Goal: Transaction & Acquisition: Purchase product/service

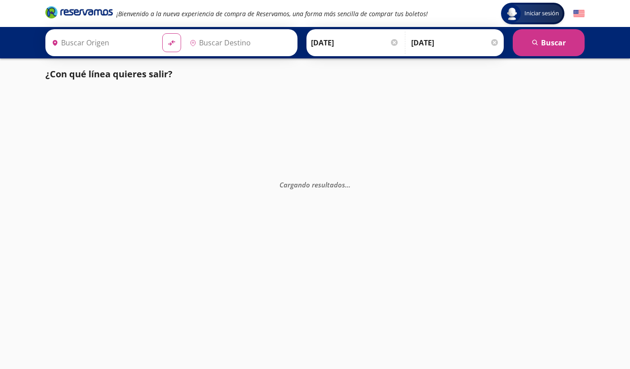
type input "[GEOGRAPHIC_DATA], [GEOGRAPHIC_DATA]"
type input "Colima, Colima"
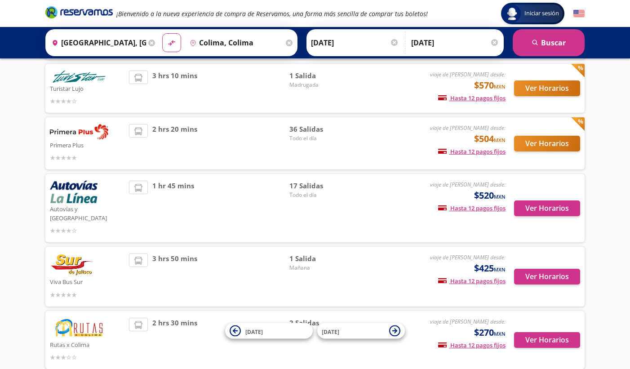
scroll to position [98, 0]
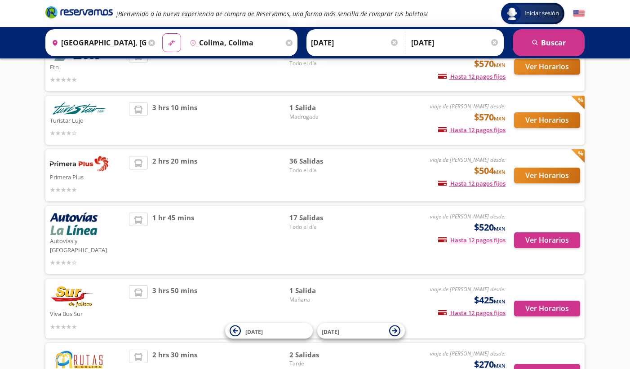
click at [100, 229] on div "Autovías y [GEOGRAPHIC_DATA]" at bounding box center [87, 239] width 75 height 55
click at [553, 239] on button "Ver Horarios" at bounding box center [547, 240] width 66 height 16
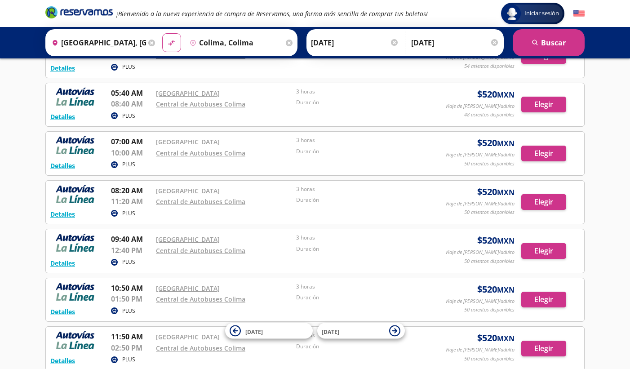
scroll to position [108, 0]
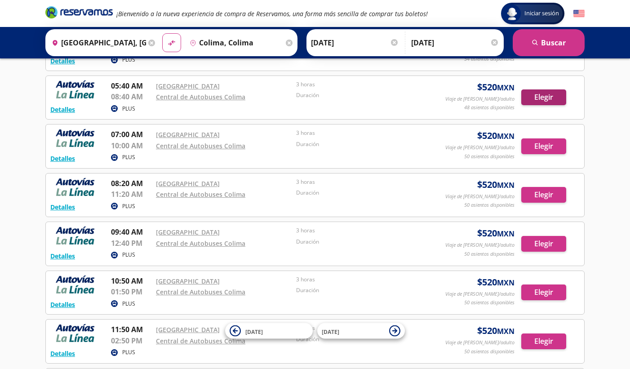
click at [531, 124] on div "Detalles PLUS 07:00 AM [GEOGRAPHIC_DATA] 10:00 AM Central de Autobuses Colima 3…" at bounding box center [314, 146] width 539 height 44
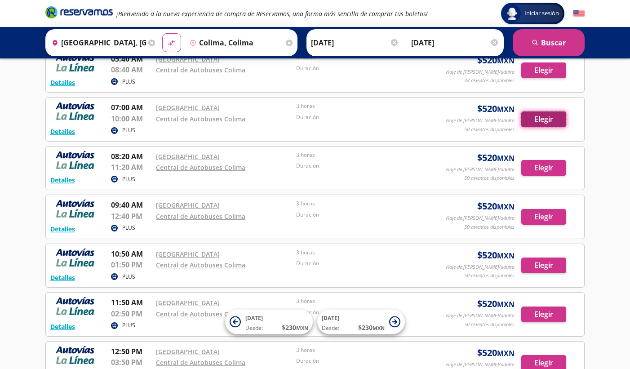
click at [545, 118] on button "Elegir" at bounding box center [543, 119] width 45 height 16
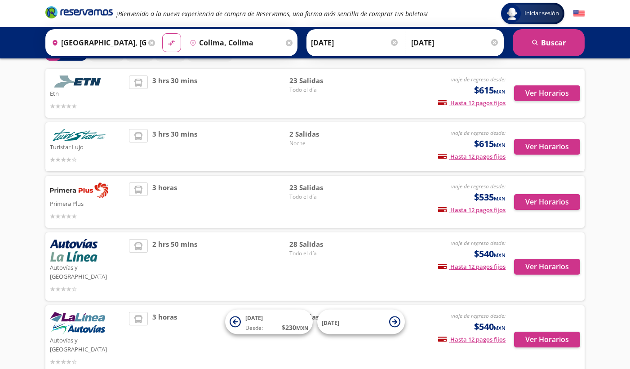
scroll to position [73, 0]
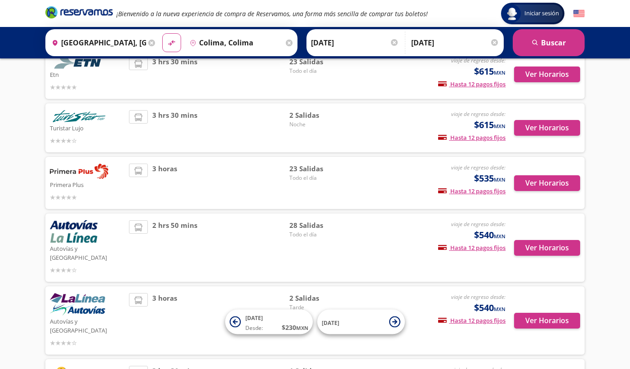
click at [82, 230] on img at bounding box center [74, 231] width 48 height 22
click at [531, 244] on button "Ver Horarios" at bounding box center [547, 248] width 66 height 16
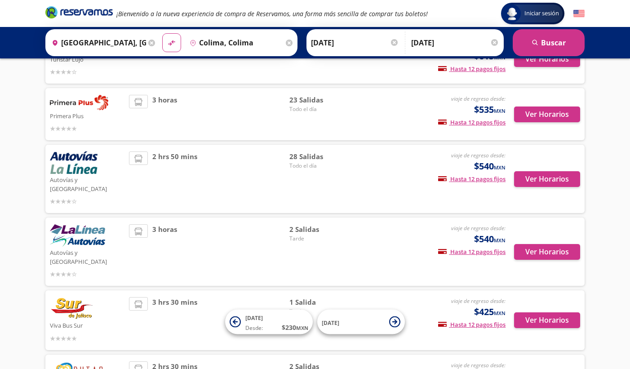
scroll to position [143, 0]
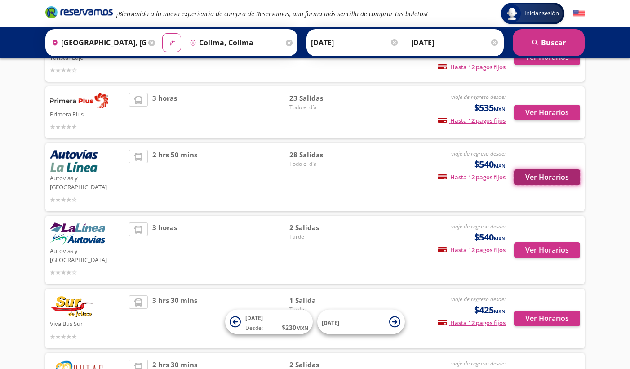
click at [555, 176] on button "Ver Horarios" at bounding box center [547, 177] width 66 height 16
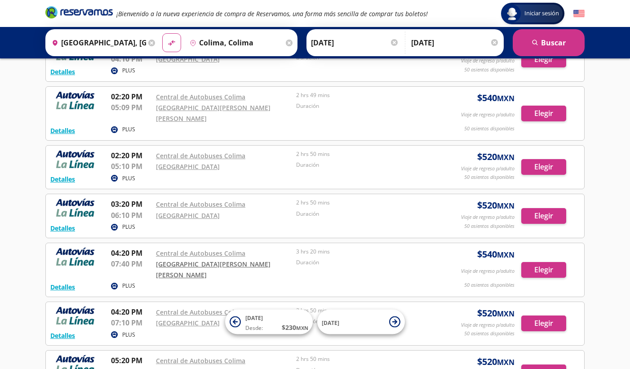
scroll to position [985, 0]
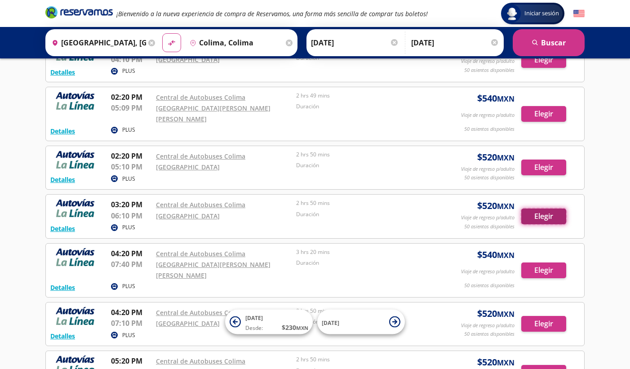
click at [538, 208] on button "Elegir" at bounding box center [543, 216] width 45 height 16
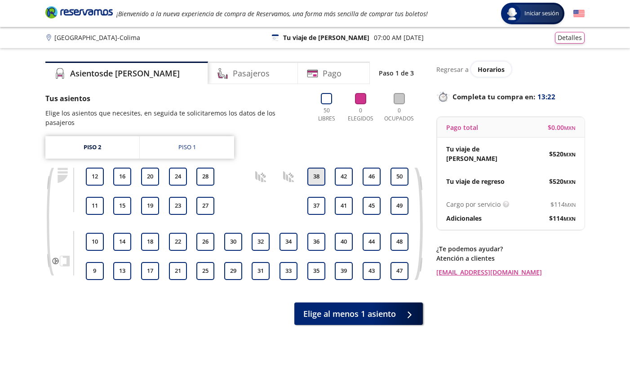
click at [317, 169] on button "38" at bounding box center [316, 176] width 18 height 18
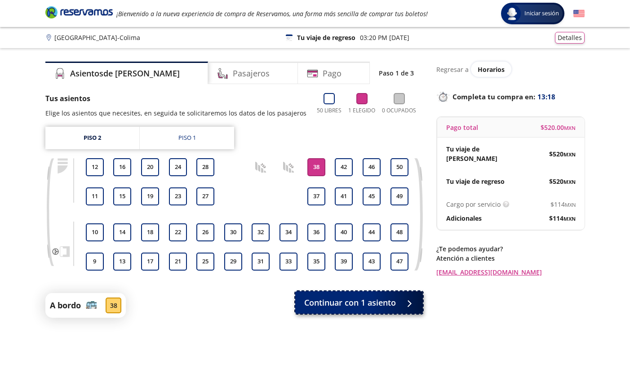
click at [343, 301] on span "Continuar con 1 asiento" at bounding box center [350, 302] width 92 height 12
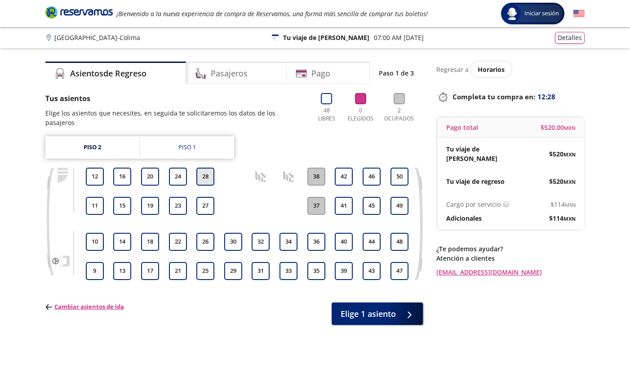
click at [210, 169] on button "28" at bounding box center [205, 176] width 18 height 18
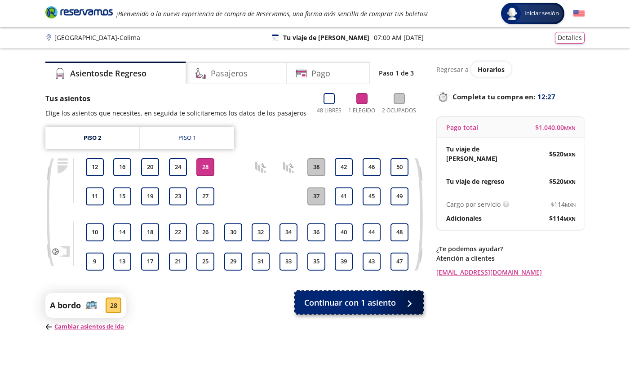
click at [398, 301] on button "Continuar con 1 asiento" at bounding box center [359, 302] width 128 height 22
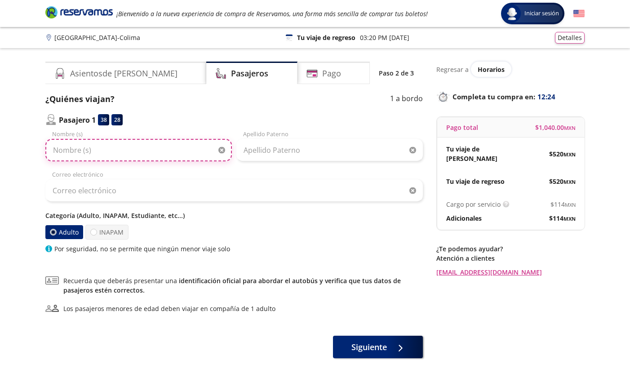
click at [163, 149] on input "Nombre (s)" at bounding box center [138, 150] width 186 height 22
type input "[PERSON_NAME]"
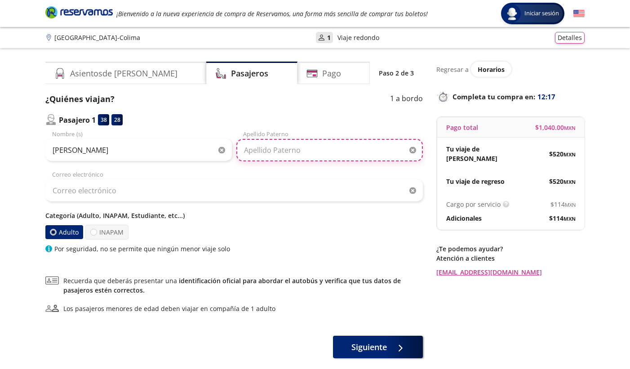
click at [340, 148] on input "Apellido Paterno" at bounding box center [329, 150] width 186 height 22
type input "Guerrero"
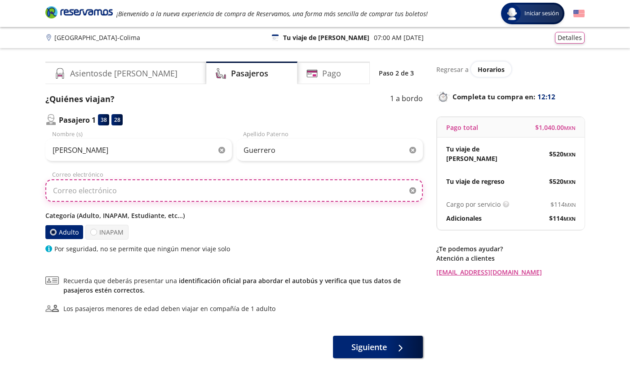
click at [185, 196] on input "Correo electrónico" at bounding box center [233, 190] width 377 height 22
type input "[EMAIL_ADDRESS][PERSON_NAME][DOMAIN_NAME]"
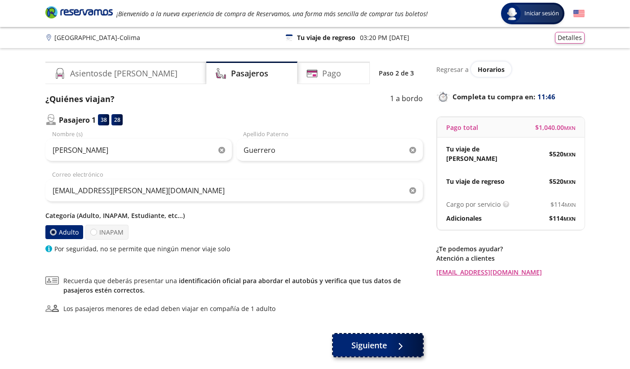
click at [386, 350] on span "Siguiente" at bounding box center [368, 345] width 35 height 12
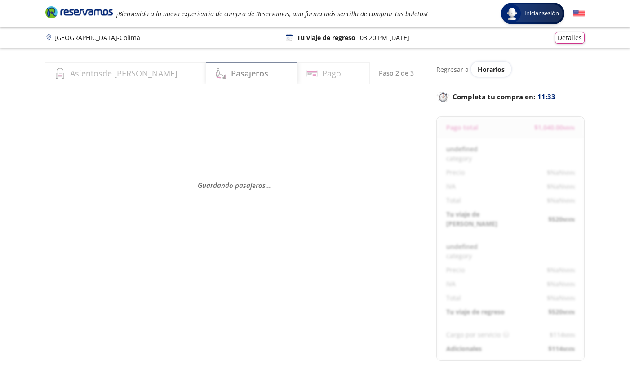
select select "MX"
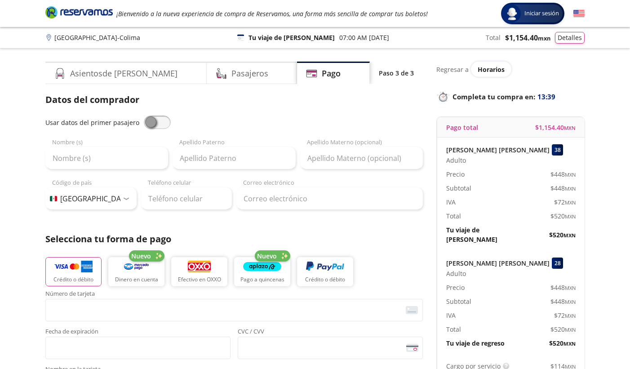
click at [156, 123] on span at bounding box center [157, 121] width 27 height 13
click at [144, 115] on input "checkbox" at bounding box center [144, 115] width 0 height 0
type input "[PERSON_NAME]"
type input "Guerrero"
type input "[EMAIL_ADDRESS][PERSON_NAME][DOMAIN_NAME]"
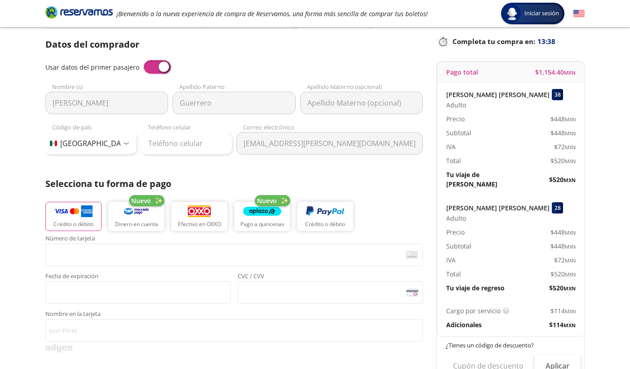
scroll to position [57, 0]
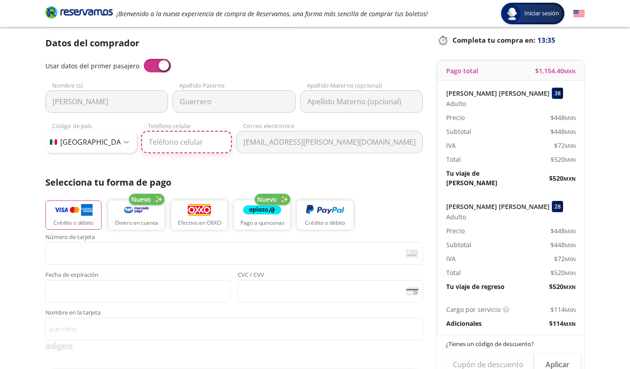
click at [187, 149] on input "Teléfono celular" at bounding box center [186, 142] width 91 height 22
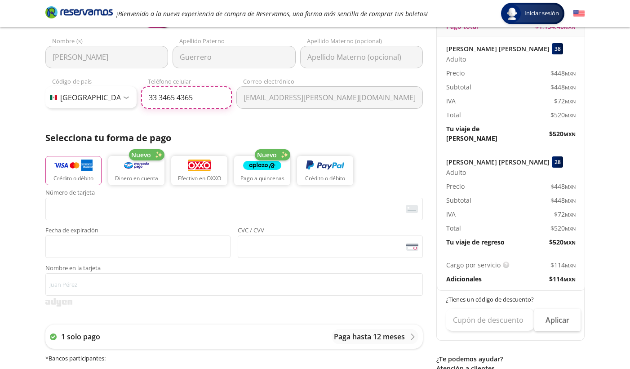
scroll to position [159, 0]
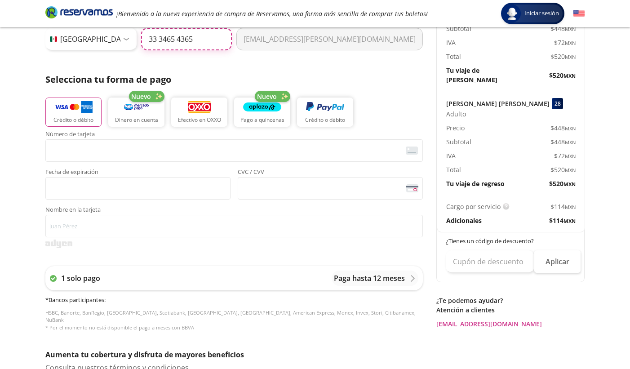
type input "33 3465 4365"
click at [84, 113] on img "button" at bounding box center [73, 107] width 38 height 13
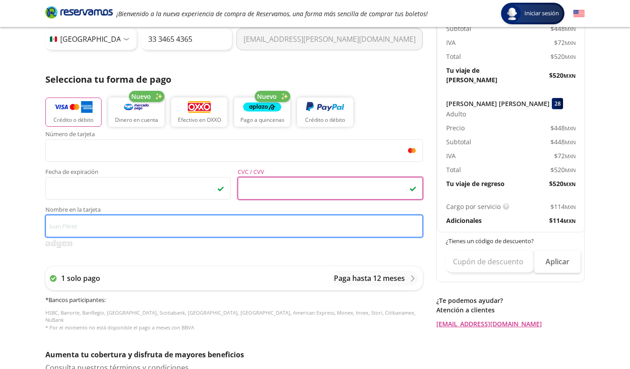
click at [127, 230] on input "Nombre en la tarjeta" at bounding box center [233, 226] width 377 height 22
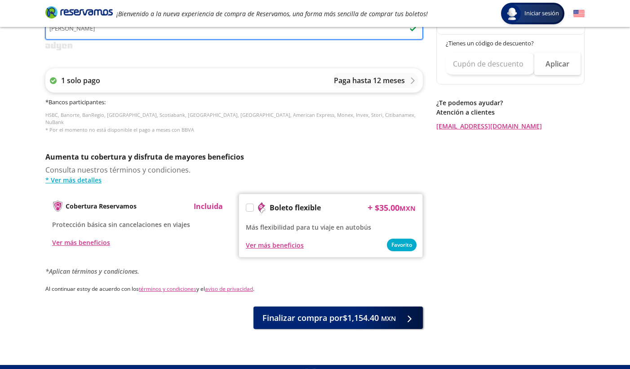
scroll to position [368, 0]
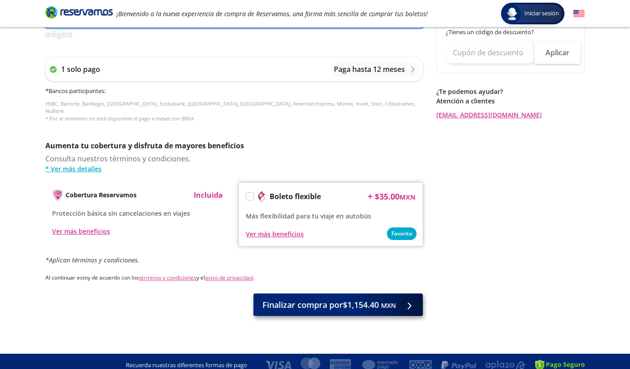
type input "[PERSON_NAME]"
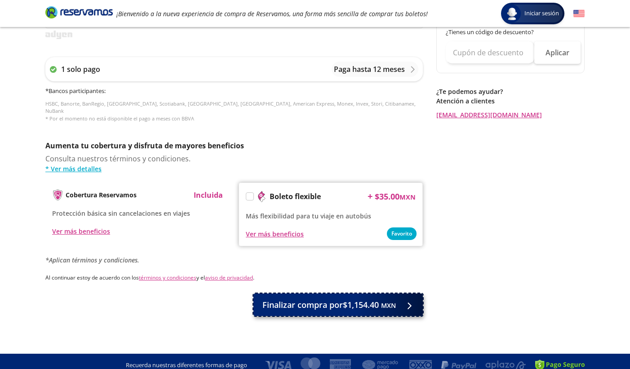
click at [299, 299] on span "Finalizar compra por $1,154.40 MXN" at bounding box center [328, 305] width 133 height 12
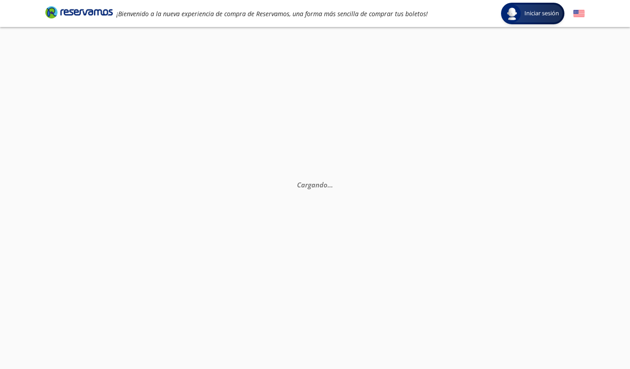
scroll to position [63, 0]
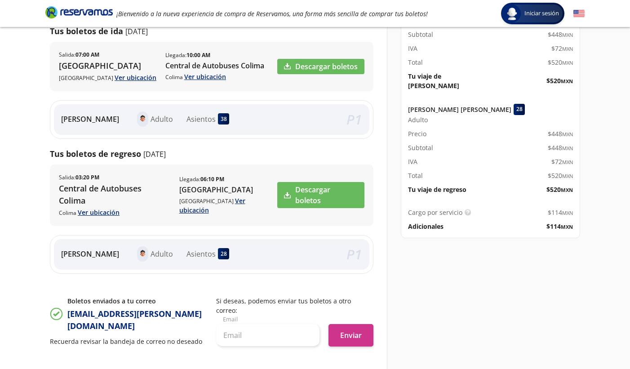
scroll to position [117, 0]
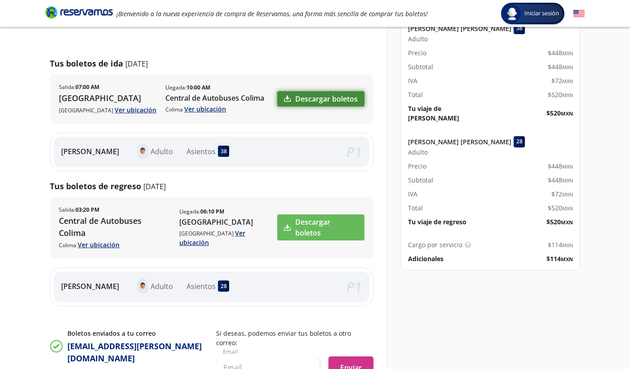
click at [338, 98] on link "Descargar boletos" at bounding box center [320, 98] width 87 height 15
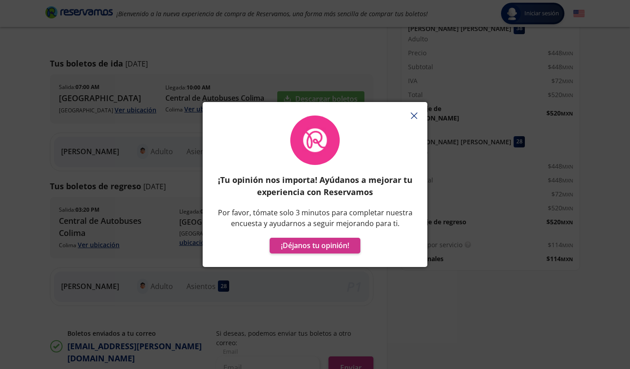
click at [412, 113] on icon "button" at bounding box center [413, 115] width 7 height 7
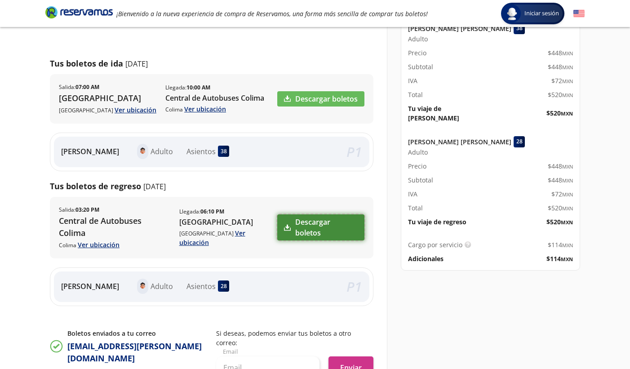
click at [310, 218] on link "Descargar boletos" at bounding box center [320, 227] width 87 height 26
